Goal: Information Seeking & Learning: Learn about a topic

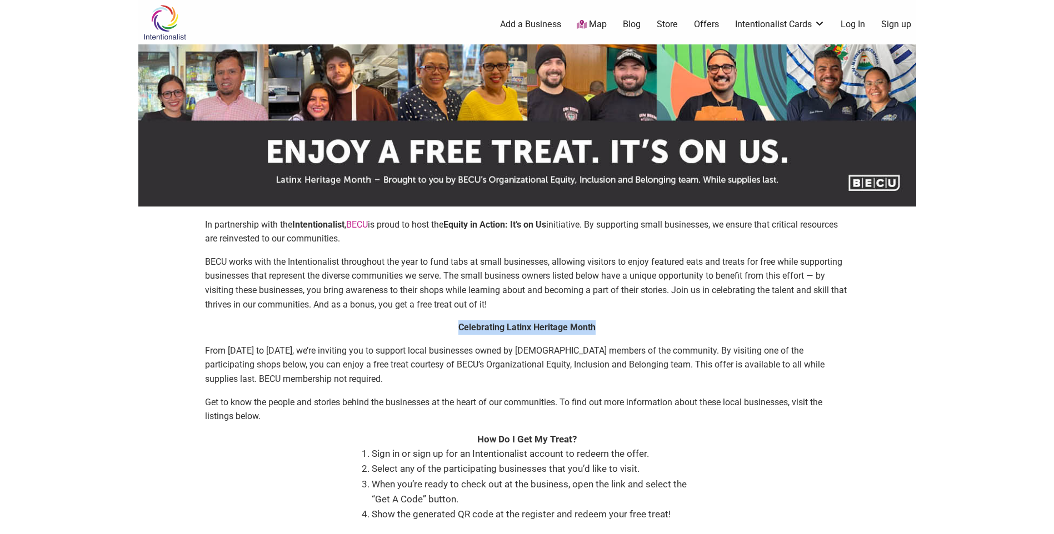
drag, startPoint x: 461, startPoint y: 327, endPoint x: 605, endPoint y: 327, distance: 144.4
click at [605, 327] on p "Celebrating Latinx Heritage Month" at bounding box center [527, 327] width 644 height 14
click at [606, 326] on p "Celebrating Latinx Heritage Month" at bounding box center [527, 327] width 644 height 14
drag, startPoint x: 459, startPoint y: 325, endPoint x: 635, endPoint y: 325, distance: 176.6
click at [635, 325] on p "Celebrating Latinx Heritage Month" at bounding box center [527, 327] width 644 height 14
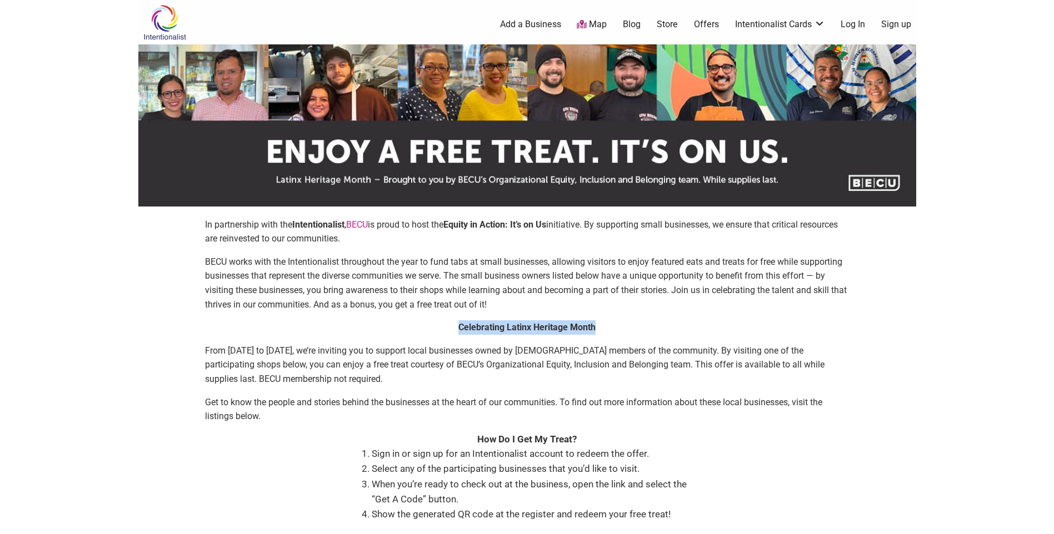
drag, startPoint x: 635, startPoint y: 325, endPoint x: 616, endPoint y: 327, distance: 18.9
click at [616, 327] on p "Celebrating Latinx Heritage Month" at bounding box center [527, 327] width 644 height 14
drag, startPoint x: 595, startPoint y: 327, endPoint x: 439, endPoint y: 334, distance: 155.7
click at [439, 334] on p "Celebrating Latinx Heritage Month" at bounding box center [527, 327] width 644 height 14
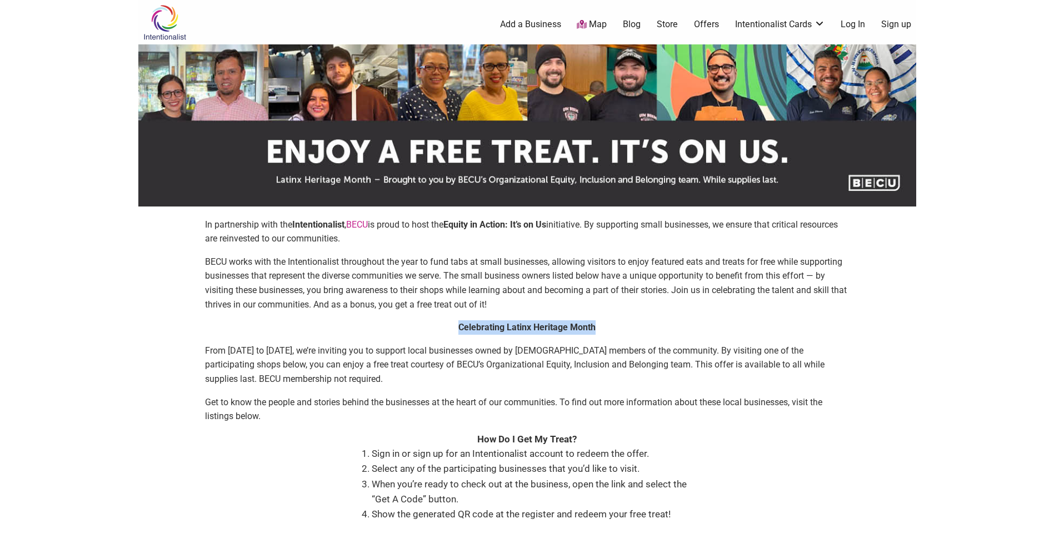
drag, startPoint x: 458, startPoint y: 325, endPoint x: 623, endPoint y: 328, distance: 164.4
click at [623, 328] on p "Celebrating Latinx Heritage Month" at bounding box center [527, 327] width 644 height 14
drag, startPoint x: 623, startPoint y: 328, endPoint x: 607, endPoint y: 329, distance: 15.6
click at [609, 329] on p "Celebrating Latinx Heritage Month" at bounding box center [527, 327] width 644 height 14
drag, startPoint x: 595, startPoint y: 327, endPoint x: 397, endPoint y: 330, distance: 198.3
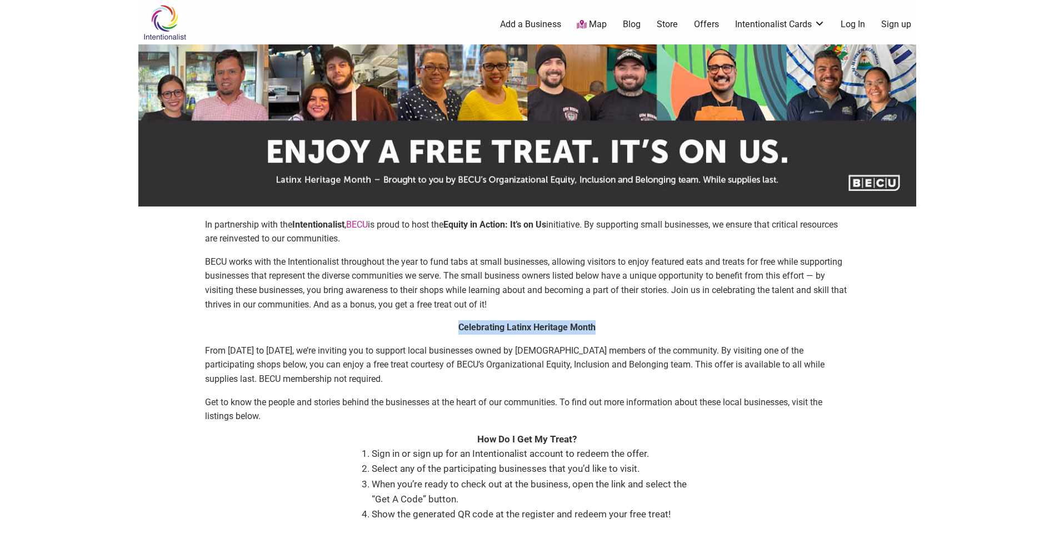
click at [397, 330] on p "Celebrating Latinx Heritage Month" at bounding box center [527, 327] width 644 height 14
drag, startPoint x: 397, startPoint y: 330, endPoint x: 459, endPoint y: 329, distance: 62.8
click at [459, 329] on strong "Celebrating Latinx Heritage Month" at bounding box center [526, 327] width 137 height 11
drag, startPoint x: 459, startPoint y: 329, endPoint x: 629, endPoint y: 328, distance: 169.4
click at [629, 328] on p "Celebrating Latinx Heritage Month" at bounding box center [527, 327] width 644 height 14
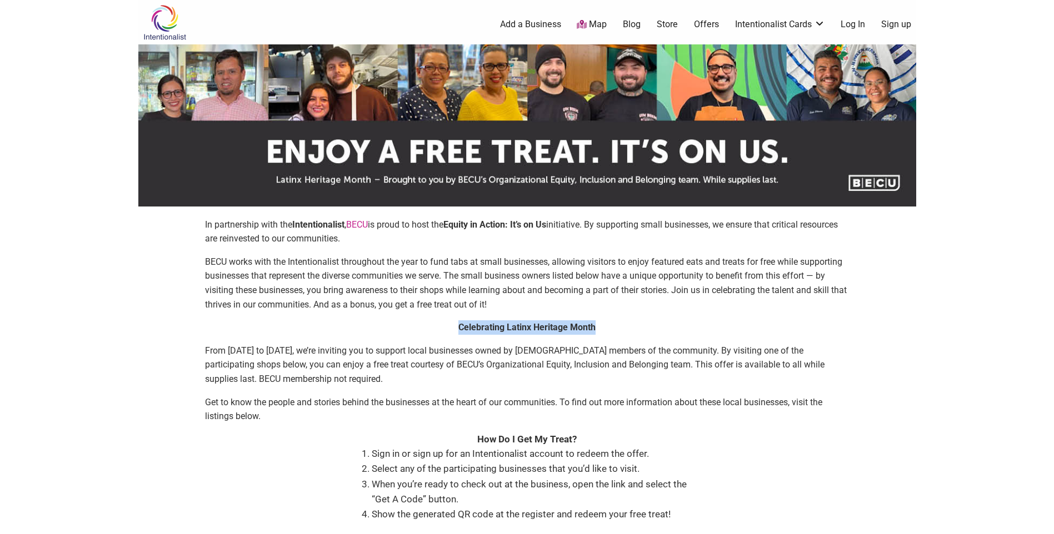
click at [629, 328] on p "Celebrating Latinx Heritage Month" at bounding box center [527, 327] width 644 height 14
drag, startPoint x: 608, startPoint y: 328, endPoint x: 418, endPoint y: 329, distance: 189.9
click at [418, 329] on p "Celebrating Latinx Heritage Month" at bounding box center [527, 327] width 644 height 14
drag, startPoint x: 418, startPoint y: 329, endPoint x: 419, endPoint y: 338, distance: 9.0
click at [419, 338] on div "Celebrating Latinx Heritage Month From [DATE] to [DATE], we’re inviting you to …" at bounding box center [527, 376] width 644 height 112
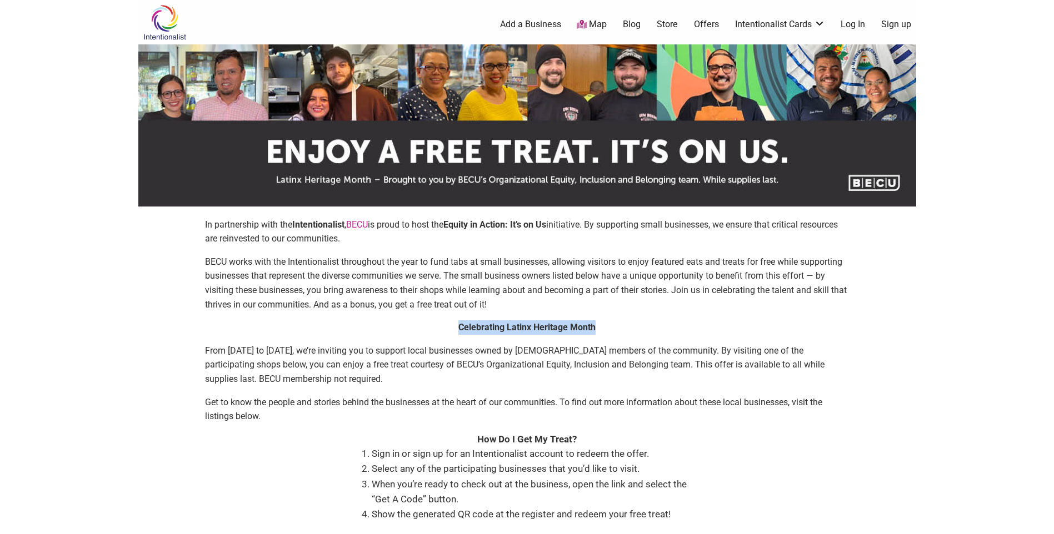
drag, startPoint x: 451, startPoint y: 327, endPoint x: 631, endPoint y: 327, distance: 180.5
click at [631, 327] on p "Celebrating Latinx Heritage Month" at bounding box center [527, 327] width 644 height 14
drag, startPoint x: 631, startPoint y: 327, endPoint x: 609, endPoint y: 327, distance: 22.2
click at [609, 327] on p "Celebrating Latinx Heritage Month" at bounding box center [527, 327] width 644 height 14
drag, startPoint x: 609, startPoint y: 327, endPoint x: 379, endPoint y: 327, distance: 229.4
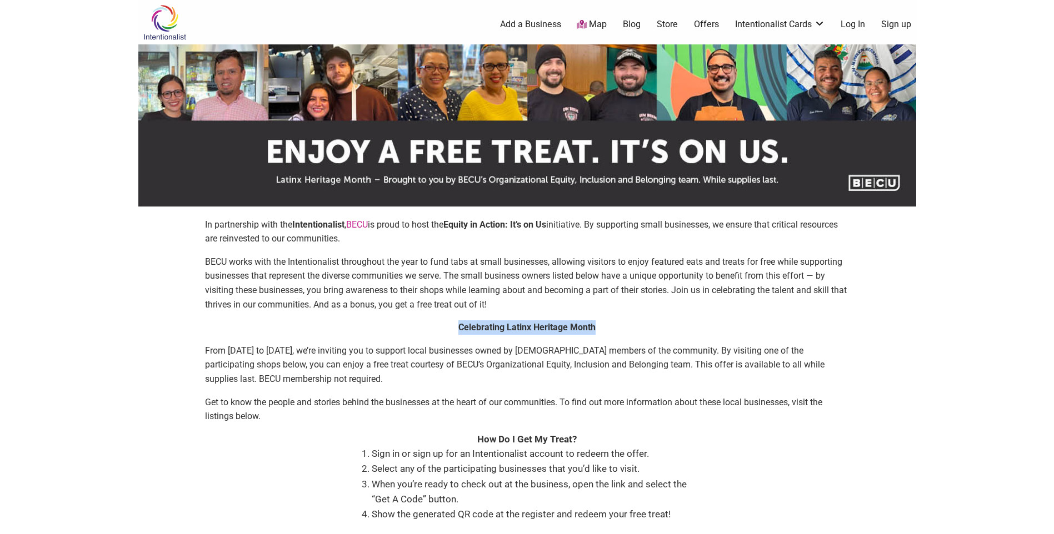
click at [379, 327] on p "Celebrating Latinx Heritage Month" at bounding box center [527, 327] width 644 height 14
drag, startPoint x: 379, startPoint y: 327, endPoint x: 404, endPoint y: 327, distance: 24.4
click at [404, 327] on p "Celebrating Latinx Heritage Month" at bounding box center [527, 327] width 644 height 14
drag, startPoint x: 449, startPoint y: 327, endPoint x: 633, endPoint y: 327, distance: 183.8
click at [633, 327] on p "Celebrating Latinx Heritage Month" at bounding box center [527, 327] width 644 height 14
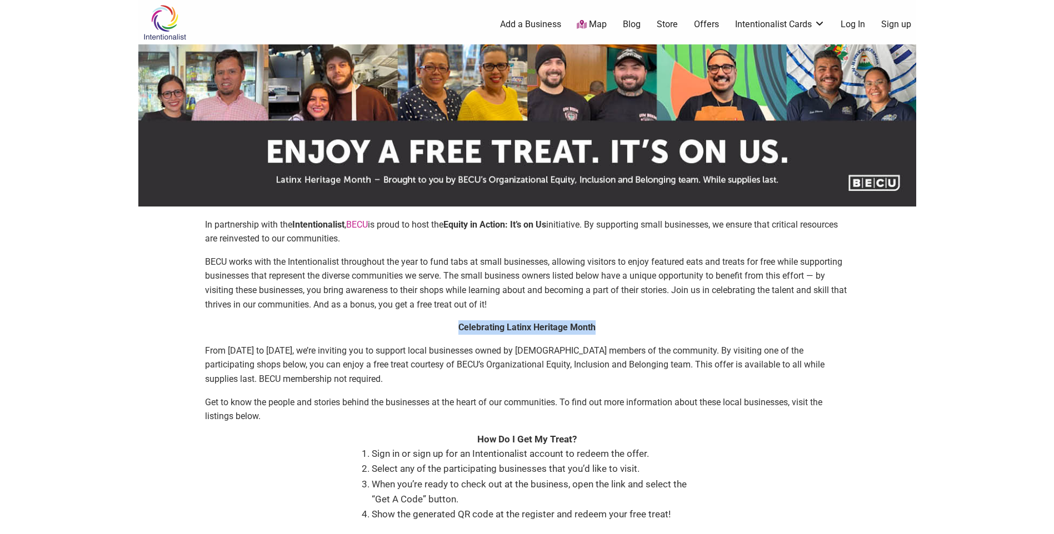
drag, startPoint x: 633, startPoint y: 327, endPoint x: 605, endPoint y: 328, distance: 27.2
click at [605, 328] on p "Celebrating Latinx Heritage Month" at bounding box center [527, 327] width 644 height 14
drag, startPoint x: 603, startPoint y: 329, endPoint x: 378, endPoint y: 324, distance: 224.4
click at [378, 324] on p "Celebrating Latinx Heritage Month" at bounding box center [527, 327] width 644 height 14
drag, startPoint x: 378, startPoint y: 324, endPoint x: 410, endPoint y: 330, distance: 32.3
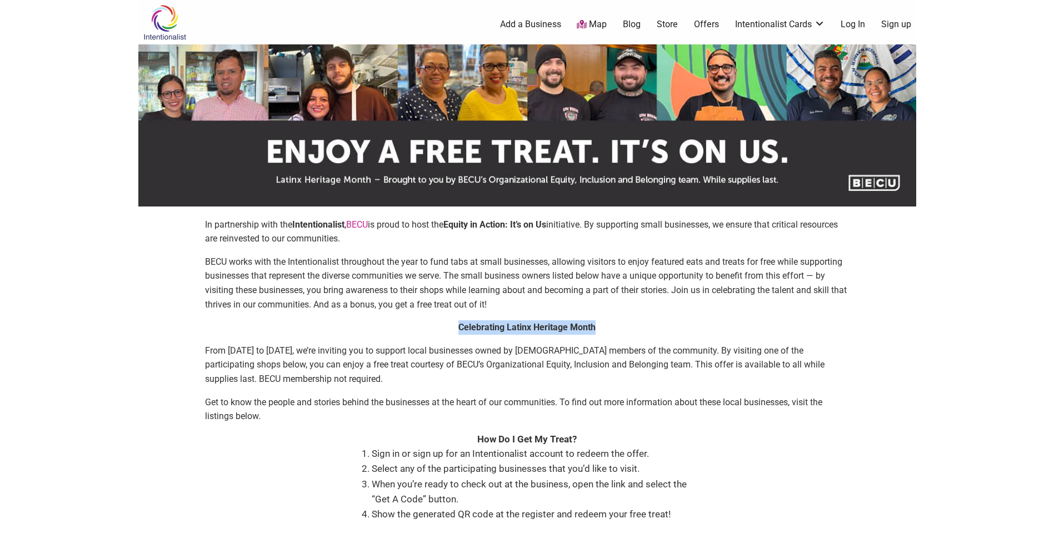
click at [409, 330] on p "Celebrating Latinx Heritage Month" at bounding box center [527, 327] width 644 height 14
drag, startPoint x: 491, startPoint y: 329, endPoint x: 663, endPoint y: 328, distance: 172.2
click at [663, 328] on p "Celebrating Latinx Heritage Month" at bounding box center [527, 327] width 644 height 14
drag, startPoint x: 663, startPoint y: 328, endPoint x: 623, endPoint y: 329, distance: 40.6
click at [623, 329] on p "Celebrating Latinx Heritage Month" at bounding box center [527, 327] width 644 height 14
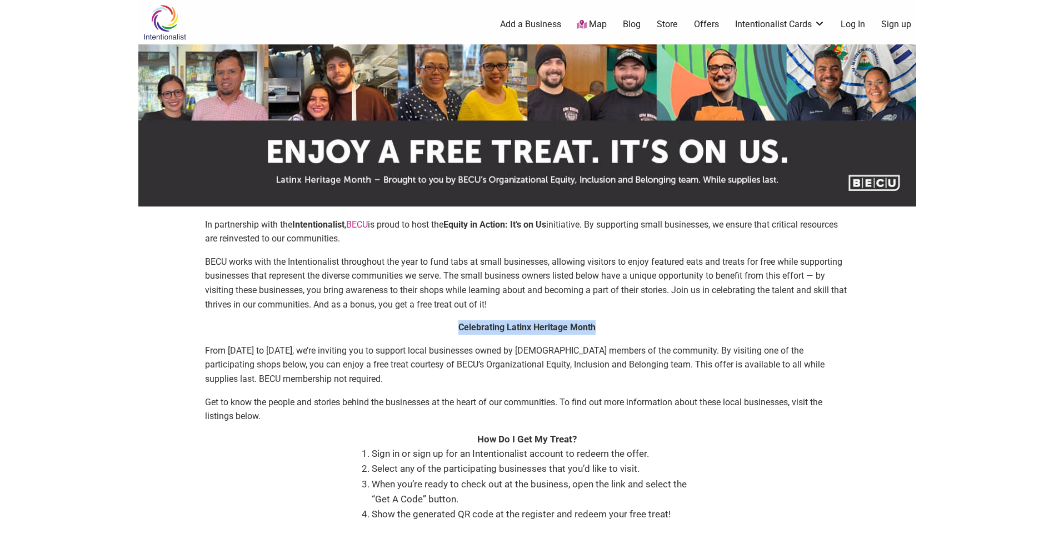
drag, startPoint x: 565, startPoint y: 328, endPoint x: 337, endPoint y: 326, distance: 228.8
click at [337, 326] on p "Celebrating Latinx Heritage Month" at bounding box center [527, 327] width 644 height 14
click at [239, 348] on p "From [DATE] to [DATE], we’re inviting you to support local businesses owned by …" at bounding box center [527, 365] width 644 height 43
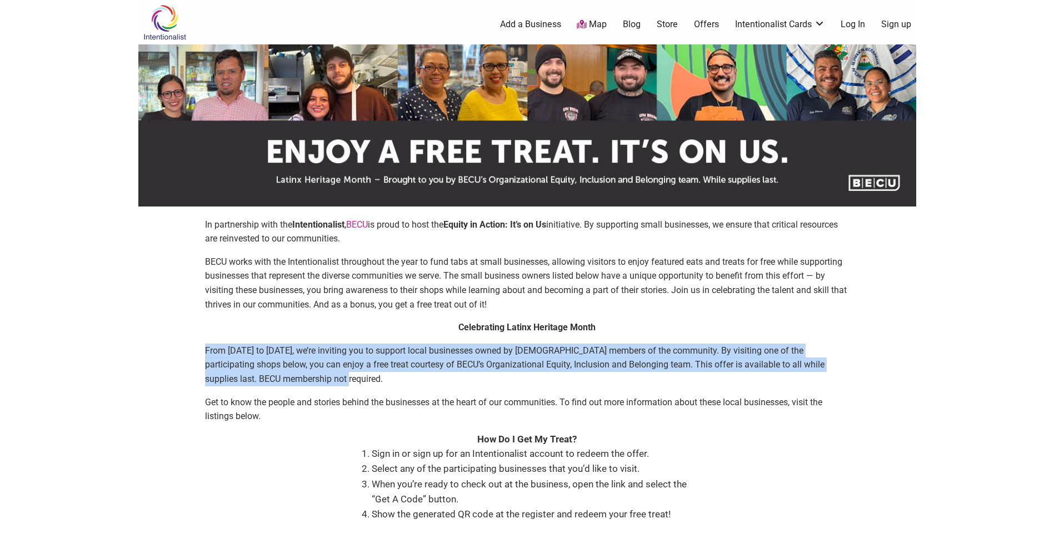
drag, startPoint x: 205, startPoint y: 349, endPoint x: 389, endPoint y: 378, distance: 186.1
click at [389, 378] on p "From [DATE] to [DATE], we’re inviting you to support local businesses owned by …" at bounding box center [527, 365] width 644 height 43
drag, startPoint x: 389, startPoint y: 378, endPoint x: 332, endPoint y: 380, distance: 57.2
click at [334, 378] on p "From [DATE] to [DATE], we’re inviting you to support local businesses owned by …" at bounding box center [527, 365] width 644 height 43
drag, startPoint x: 332, startPoint y: 380, endPoint x: 184, endPoint y: 352, distance: 150.9
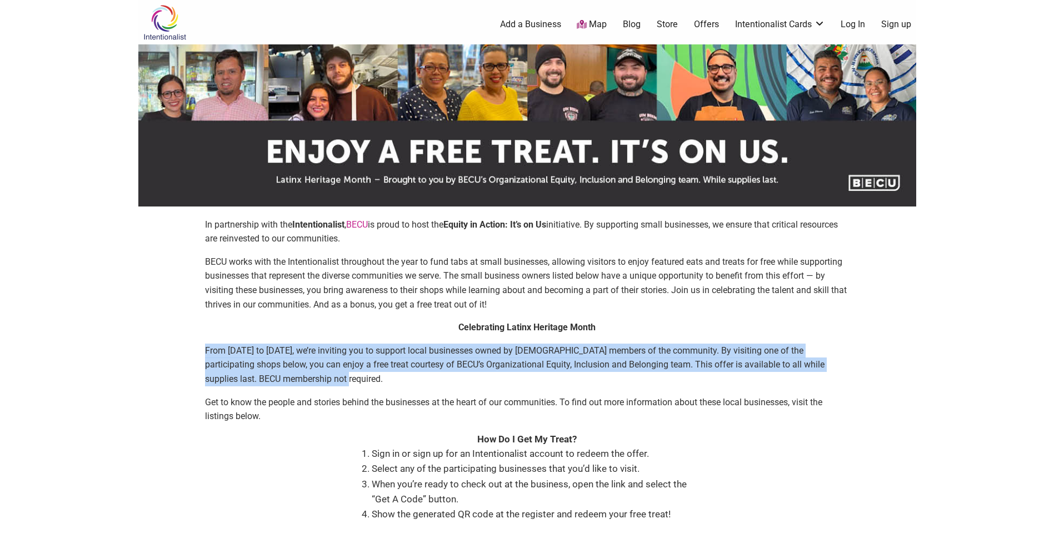
click at [184, 352] on div "In partnership with the Intentionalist , [PERSON_NAME] is proud to host the Equ…" at bounding box center [526, 386] width 755 height 337
drag, startPoint x: 184, startPoint y: 352, endPoint x: 223, endPoint y: 367, distance: 42.2
click at [223, 367] on p "From [DATE] to [DATE], we’re inviting you to support local businesses owned by …" at bounding box center [527, 365] width 644 height 43
drag, startPoint x: 205, startPoint y: 348, endPoint x: 340, endPoint y: 379, distance: 138.1
click at [340, 379] on p "From [DATE] to [DATE], we’re inviting you to support local businesses owned by …" at bounding box center [527, 365] width 644 height 43
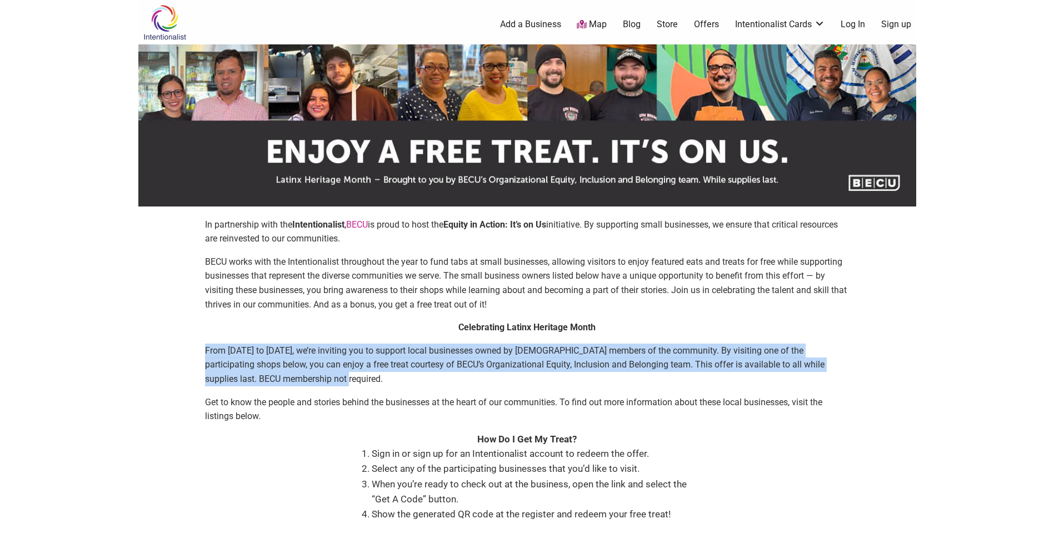
drag, startPoint x: 340, startPoint y: 379, endPoint x: 332, endPoint y: 384, distance: 9.4
click at [335, 383] on p "From [DATE] to [DATE], we’re inviting you to support local businesses owned by …" at bounding box center [527, 365] width 644 height 43
drag, startPoint x: 205, startPoint y: 349, endPoint x: 364, endPoint y: 375, distance: 161.0
click at [364, 375] on p "From [DATE] to [DATE], we’re inviting you to support local businesses owned by …" at bounding box center [527, 365] width 644 height 43
drag, startPoint x: 364, startPoint y: 375, endPoint x: 321, endPoint y: 379, distance: 43.4
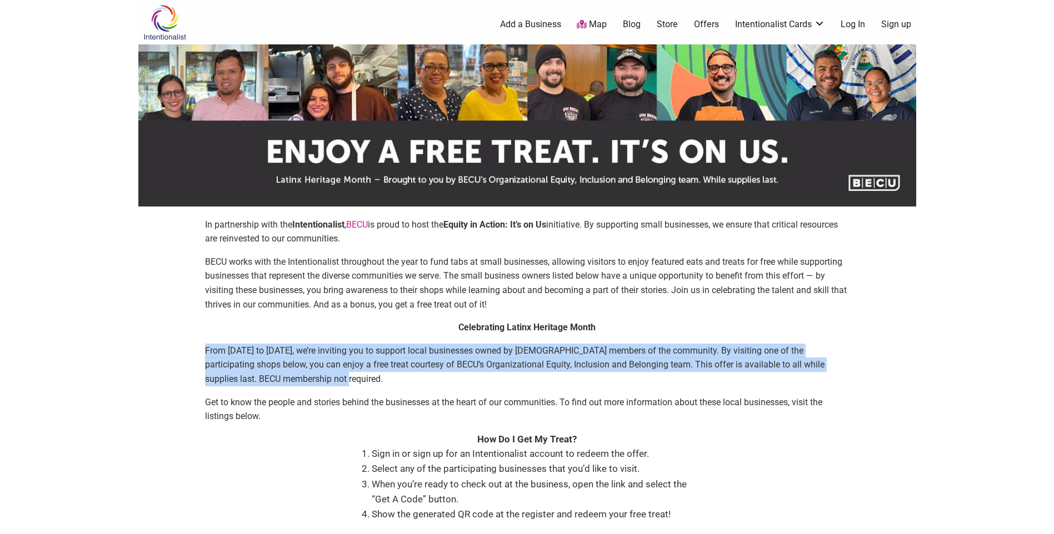
click at [321, 379] on p "From [DATE] to [DATE], we’re inviting you to support local businesses owned by …" at bounding box center [527, 365] width 644 height 43
drag, startPoint x: 321, startPoint y: 379, endPoint x: 206, endPoint y: 344, distance: 120.0
click at [206, 344] on p "From [DATE] to [DATE], we’re inviting you to support local businesses owned by …" at bounding box center [527, 365] width 644 height 43
drag, startPoint x: 206, startPoint y: 344, endPoint x: 212, endPoint y: 349, distance: 7.9
click at [217, 347] on p "From [DATE] to [DATE], we’re inviting you to support local businesses owned by …" at bounding box center [527, 365] width 644 height 43
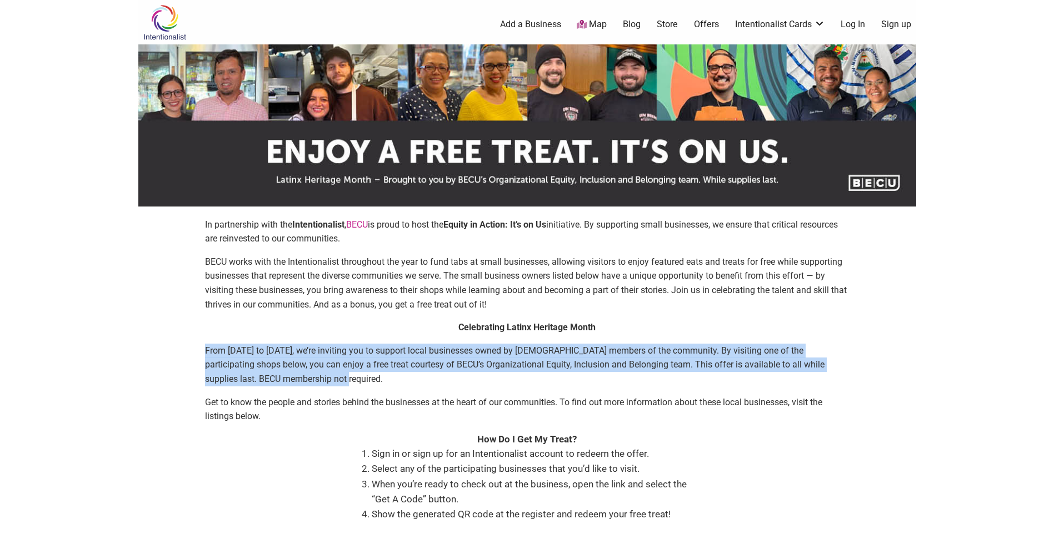
drag, startPoint x: 205, startPoint y: 349, endPoint x: 384, endPoint y: 374, distance: 181.2
click at [384, 374] on p "From [DATE] to [DATE], we’re inviting you to support local businesses owned by …" at bounding box center [527, 365] width 644 height 43
drag, startPoint x: 384, startPoint y: 374, endPoint x: 319, endPoint y: 377, distance: 65.6
click at [319, 377] on p "From [DATE] to [DATE], we’re inviting you to support local businesses owned by …" at bounding box center [527, 365] width 644 height 43
